Goal: Transaction & Acquisition: Purchase product/service

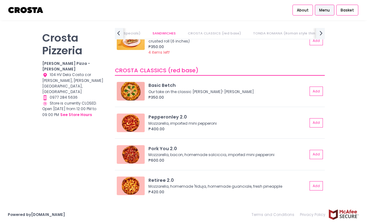
scroll to position [176, 0]
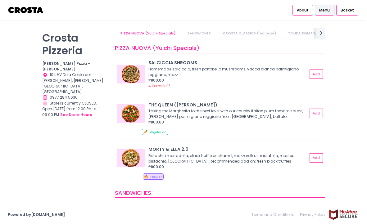
click at [234, 33] on link "CROSTA CLASSICS (red base)" at bounding box center [249, 33] width 64 height 11
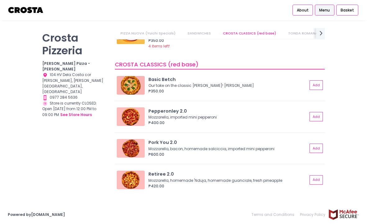
scroll to position [200, 0]
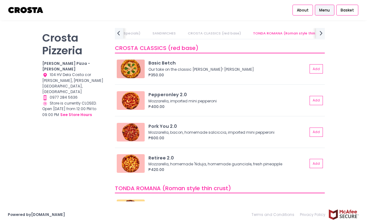
click at [181, 12] on div "About Menu Basket" at bounding box center [183, 10] width 367 height 20
click at [51, 140] on div "Crosta Pizzeria Crosta Pizza - Salcedo Location Created with Sketch. 104 HV Del…" at bounding box center [74, 109] width 73 height 162
click at [222, 9] on div "About Menu Basket" at bounding box center [183, 10] width 367 height 20
click at [204, 7] on div "About Menu Basket" at bounding box center [183, 10] width 367 height 20
click at [66, 150] on div "Crosta Pizzeria Crosta Pizza - Salcedo Location Created with Sketch. 104 HV Del…" at bounding box center [74, 109] width 73 height 162
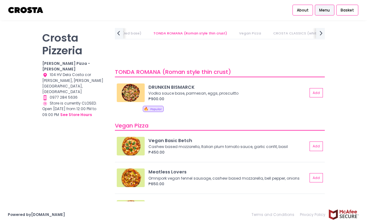
scroll to position [0, 0]
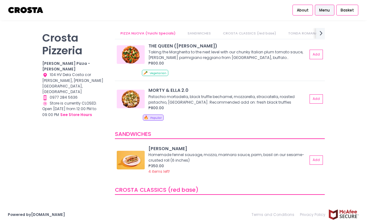
click at [130, 32] on link "PIZZA NUOVA (Yuichi Specials)" at bounding box center [148, 33] width 66 height 11
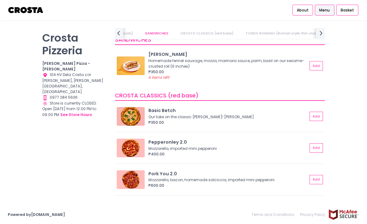
scroll to position [152, 0]
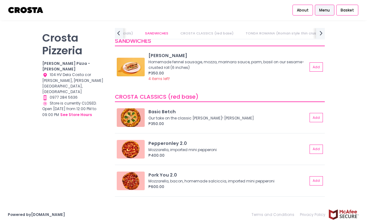
click at [223, 116] on div "Our take on the classic [PERSON_NAME]! [PERSON_NAME]" at bounding box center [226, 118] width 157 height 6
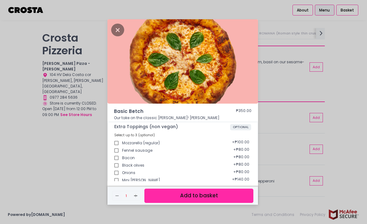
click at [71, 158] on div "Basic Betch ₱350.00 Our take on the classic Margherita! Mozzarella, basil Extra…" at bounding box center [183, 112] width 367 height 224
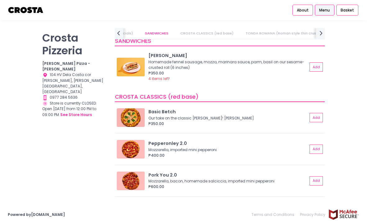
click at [42, 62] on b "[PERSON_NAME] Pizza - [PERSON_NAME]" at bounding box center [66, 66] width 48 height 11
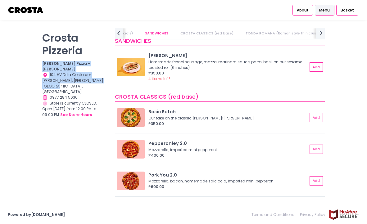
click at [103, 77] on div "Location Created with Sketch. 104 HV Dela Costa cor LP Leviste, Salcedo Village…" at bounding box center [74, 83] width 65 height 23
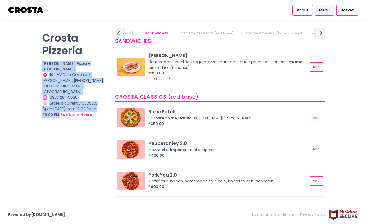
click at [106, 101] on div "Store Hours Created with Sketch. Store is currently CLOSED. Open today from 12:…" at bounding box center [74, 109] width 65 height 18
copy div "Crosta Pizza - Salcedo Location Created with Sketch. 104 HV Dela Costa cor LP L…"
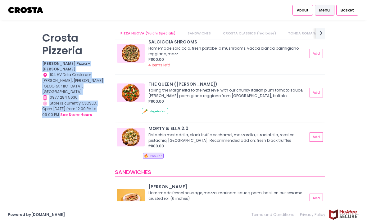
scroll to position [0, 0]
